Goal: Information Seeking & Learning: Find specific fact

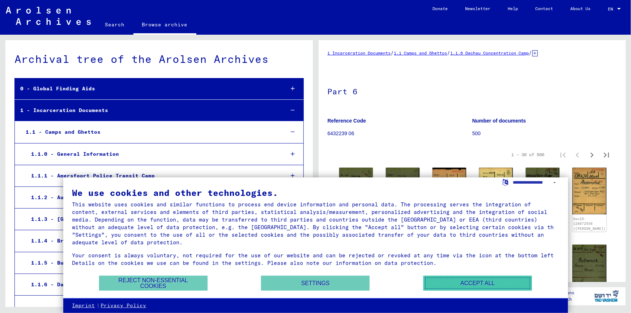
click at [476, 288] on button "Accept all" at bounding box center [478, 283] width 109 height 15
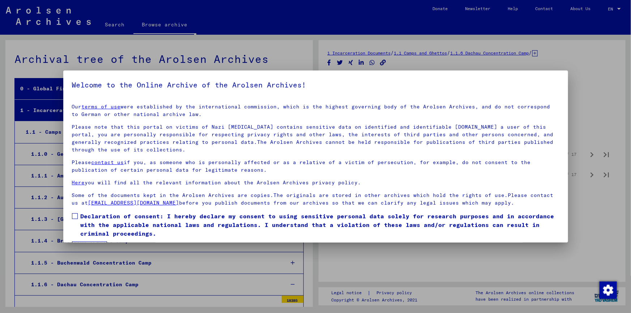
scroll to position [1806, 0]
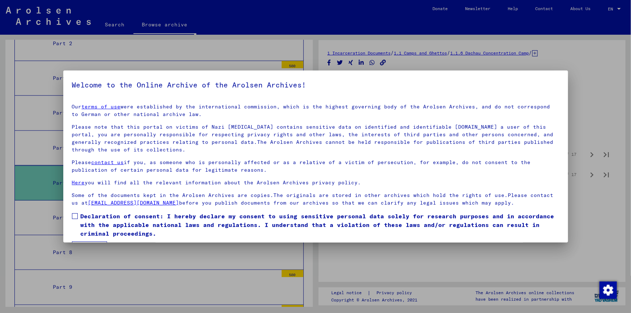
click at [76, 216] on span at bounding box center [75, 216] width 6 height 6
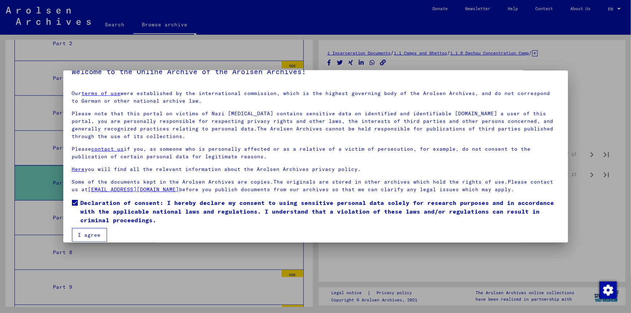
scroll to position [21, 0]
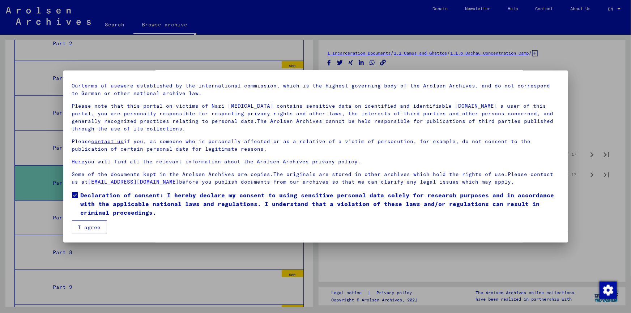
click at [96, 227] on button "I agree" at bounding box center [89, 228] width 35 height 14
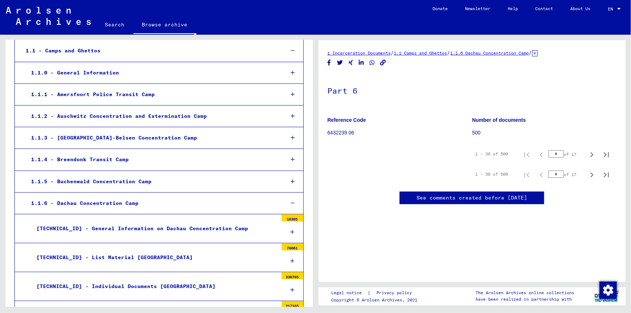
scroll to position [0, 0]
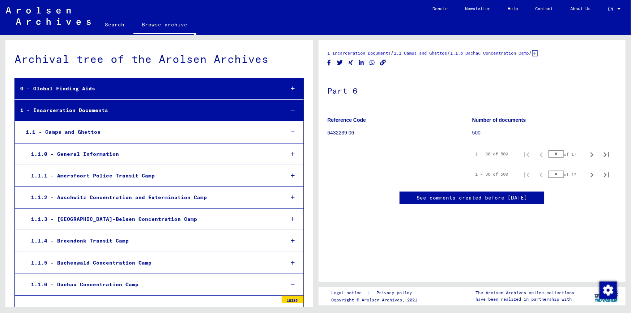
click at [115, 32] on link "Search" at bounding box center [115, 24] width 37 height 17
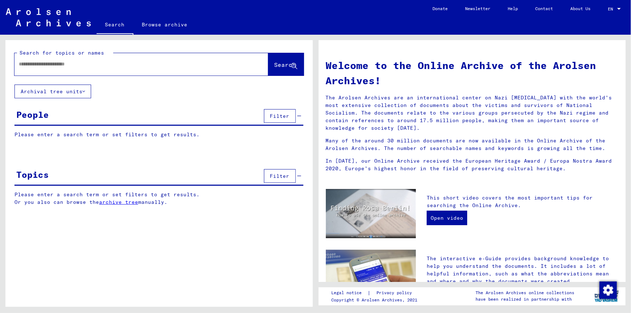
drag, startPoint x: 26, startPoint y: 70, endPoint x: 22, endPoint y: 72, distance: 4.5
click at [22, 68] on input "text" at bounding box center [133, 64] width 228 height 8
paste input "**********"
type input "**********"
click at [275, 68] on span "Search" at bounding box center [286, 64] width 22 height 7
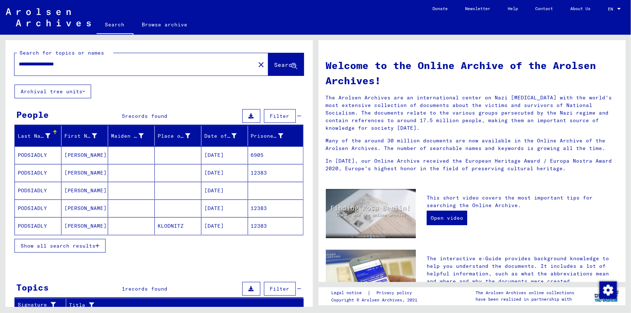
click at [78, 235] on mat-cell "[PERSON_NAME]" at bounding box center [84, 225] width 47 height 17
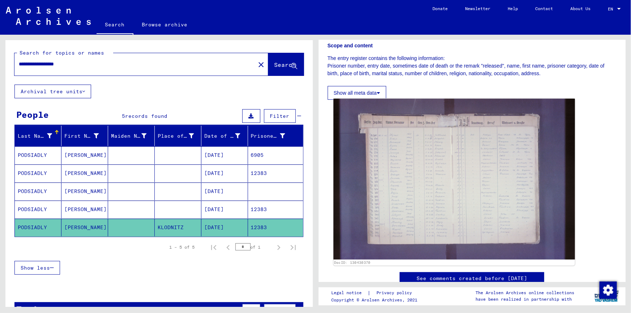
scroll to position [164, 0]
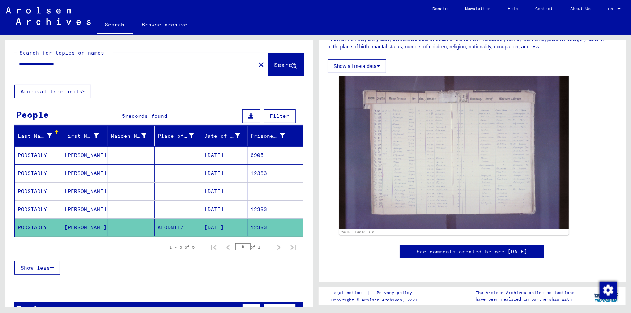
click at [50, 164] on mat-cell "PODSIADLY" at bounding box center [38, 155] width 47 height 18
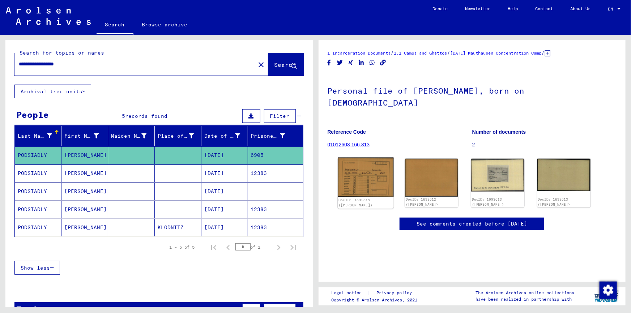
click at [364, 182] on img at bounding box center [366, 178] width 56 height 40
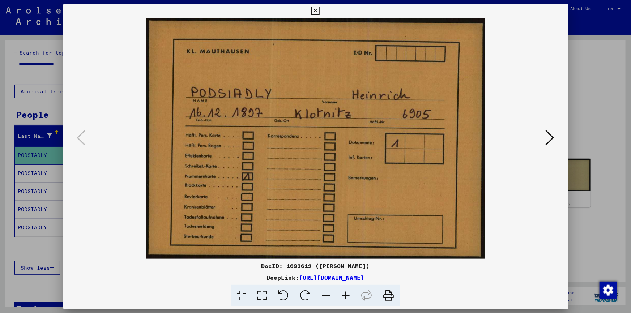
drag, startPoint x: 317, startPoint y: 8, endPoint x: 316, endPoint y: 12, distance: 3.7
click at [317, 9] on icon at bounding box center [315, 11] width 8 height 9
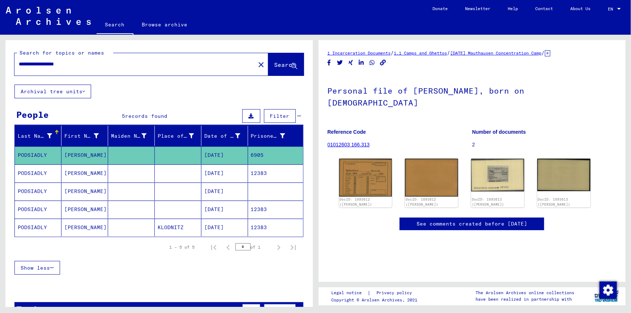
click at [36, 218] on mat-cell "PODSIADLY" at bounding box center [38, 210] width 47 height 18
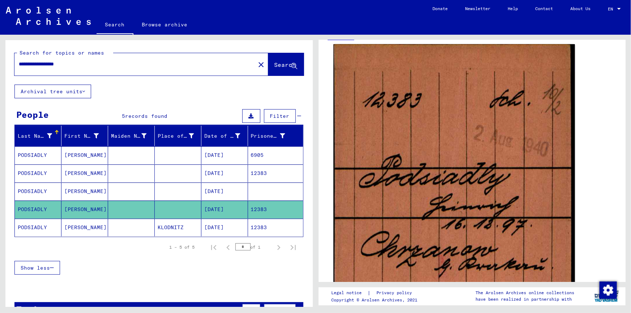
scroll to position [131, 0]
